Goal: Find specific page/section: Find specific page/section

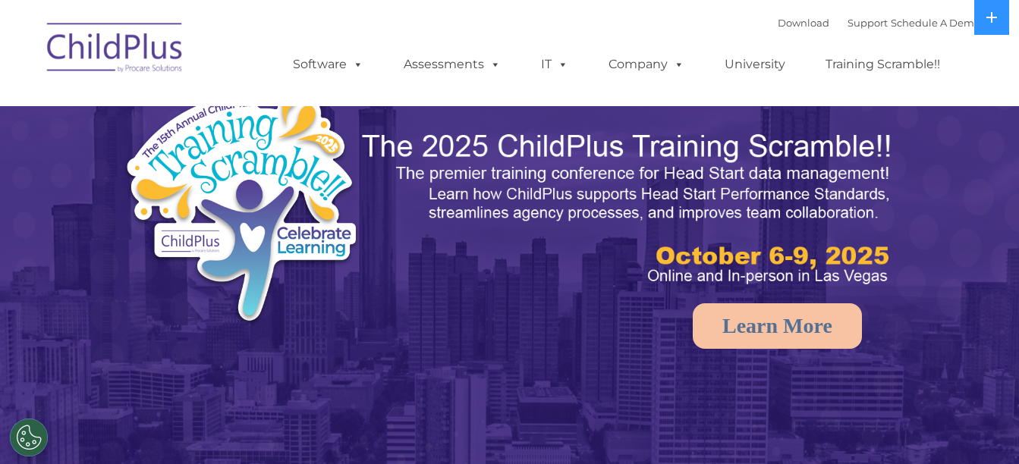
select select "MEDIUM"
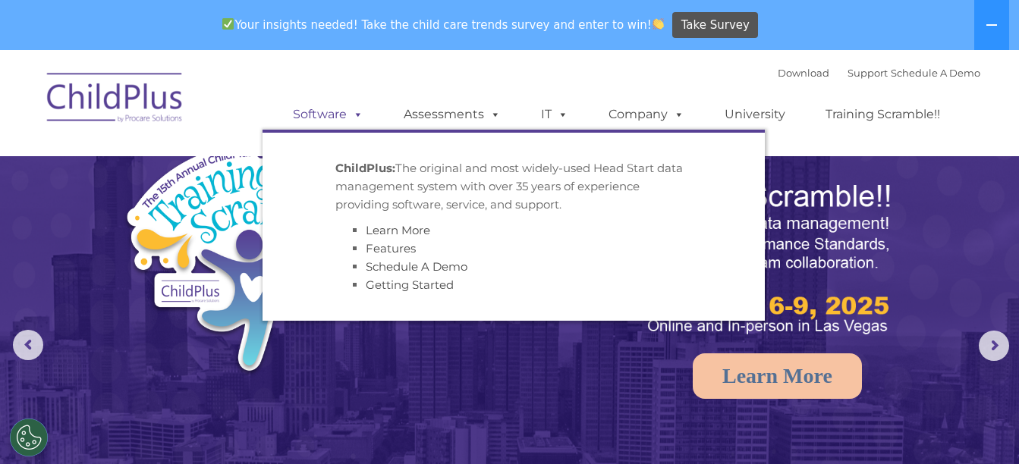
click at [347, 123] on link "Software" at bounding box center [328, 114] width 101 height 30
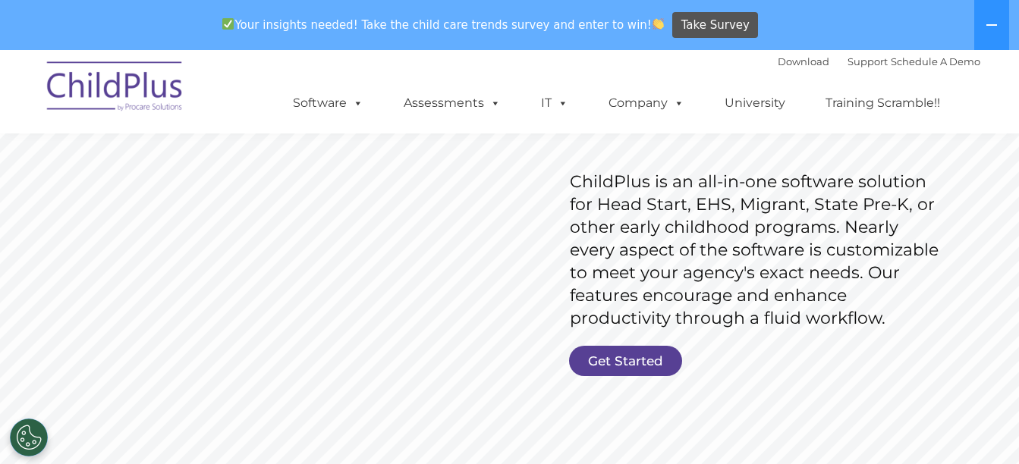
scroll to position [207, 0]
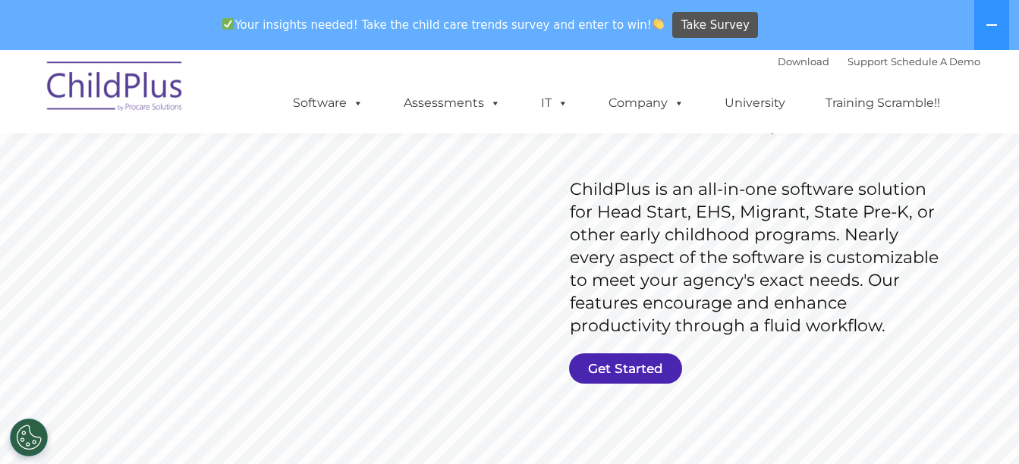
click at [632, 364] on link "Get Started" at bounding box center [625, 369] width 113 height 30
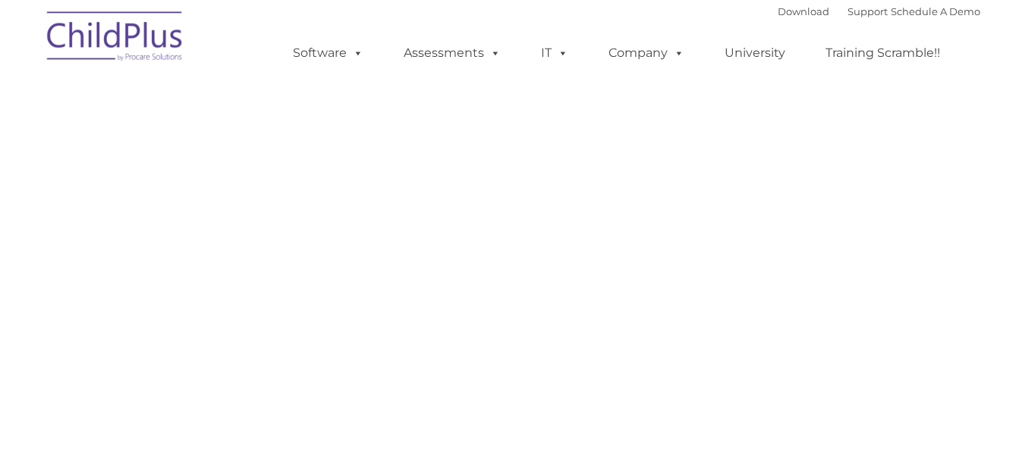
select select "MEDIUM"
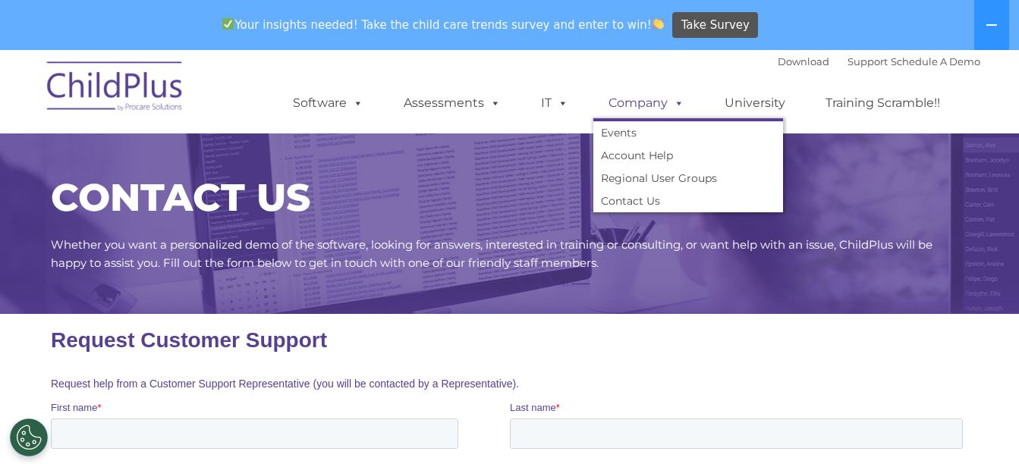
click at [666, 107] on link "Company" at bounding box center [646, 103] width 106 height 30
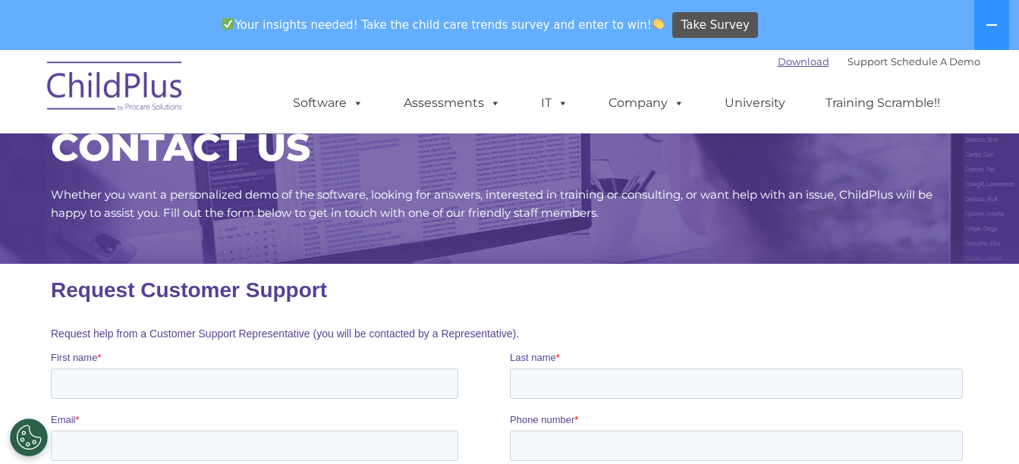
click at [779, 67] on link "Download" at bounding box center [804, 61] width 52 height 12
